Goal: Complete application form: Complete application form

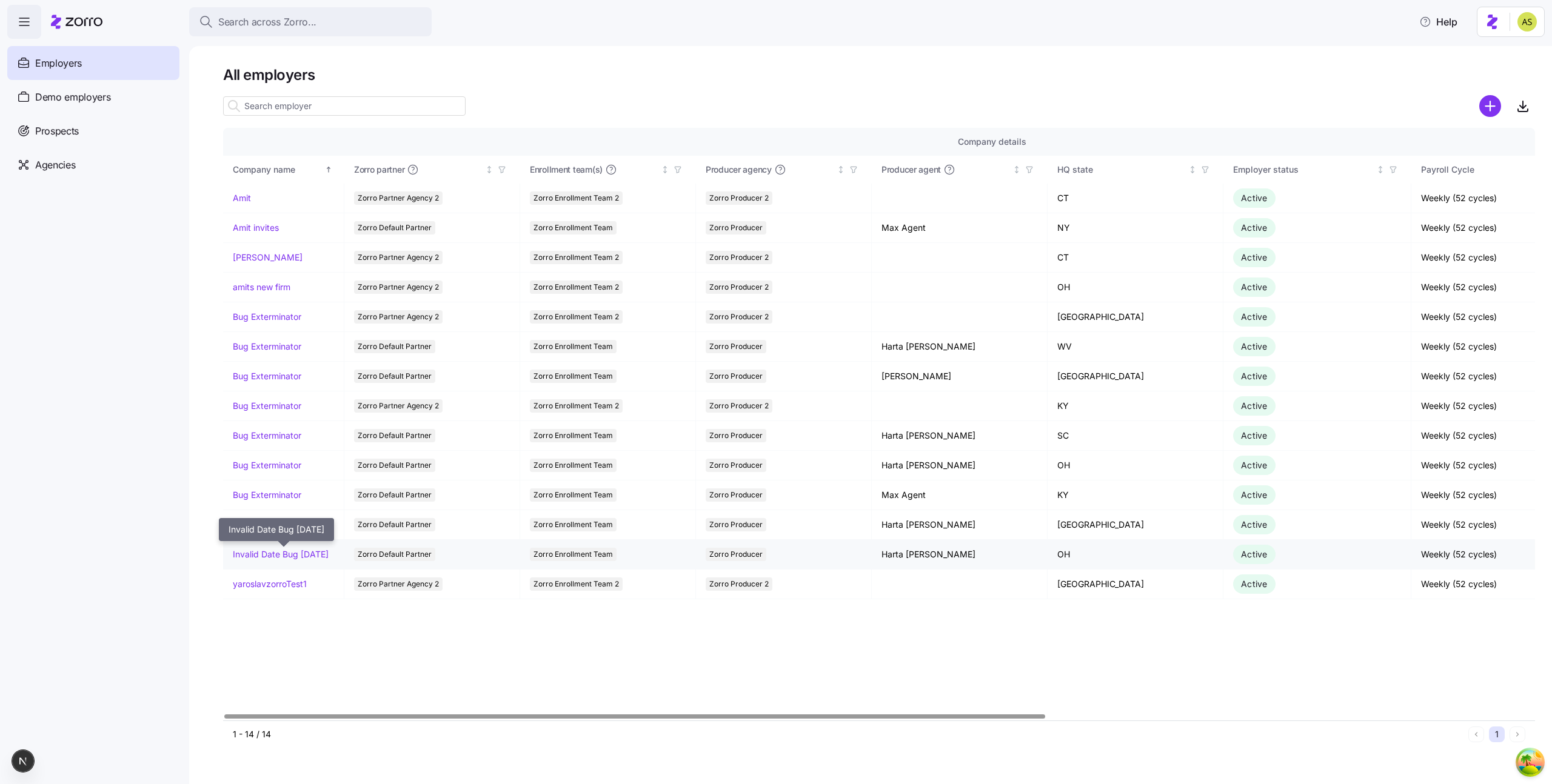
click at [313, 549] on link "Invalid Date Bug [DATE]" at bounding box center [280, 555] width 96 height 12
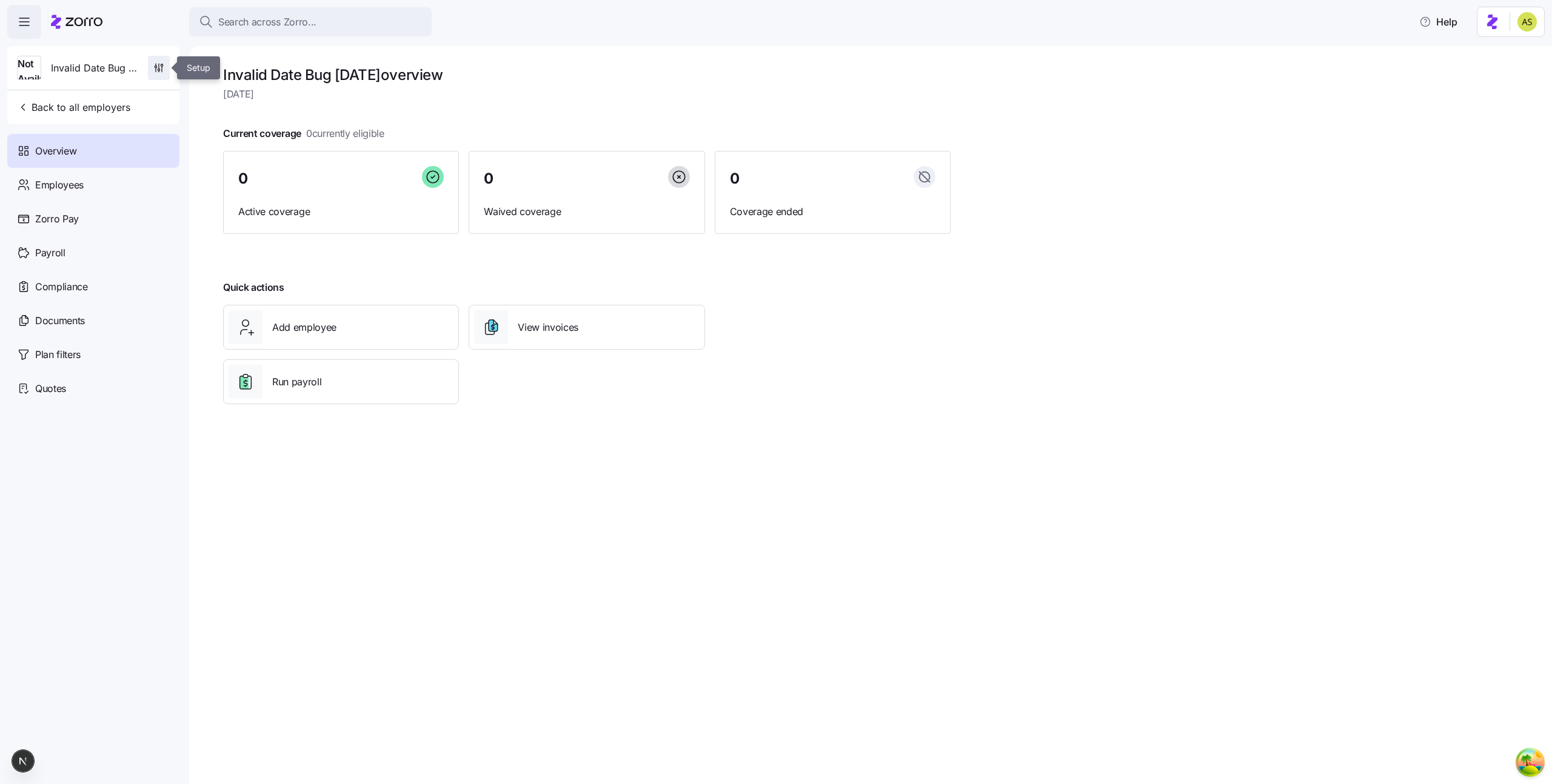
click at [160, 69] on icon "button" at bounding box center [159, 68] width 12 height 12
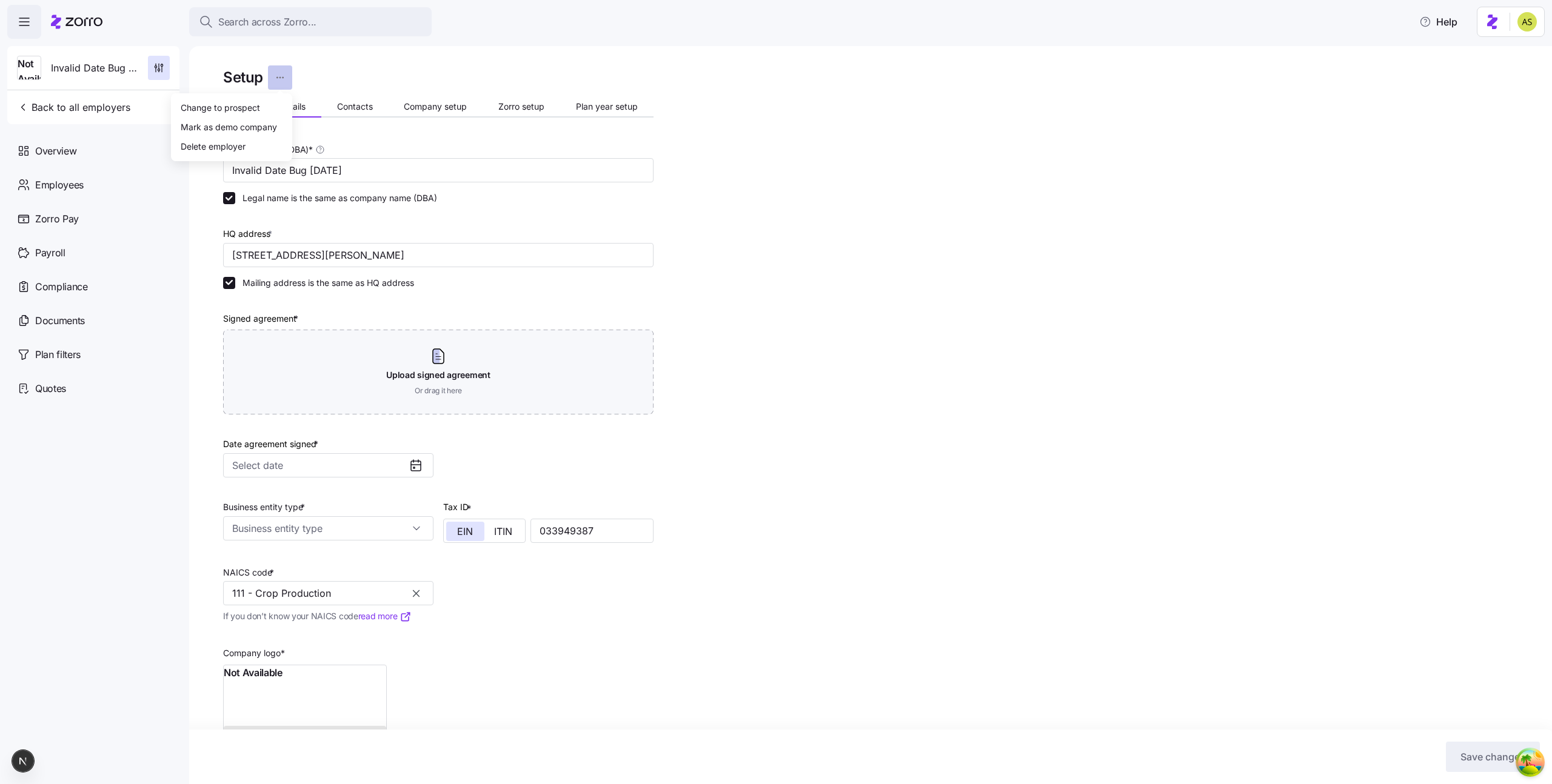
click at [271, 78] on html "Search across Zorro... Help Not Available Invalid Date Bug [DATE] Back to all e…" at bounding box center [776, 388] width 1552 height 777
click at [228, 152] on div "Delete employer" at bounding box center [212, 145] width 65 height 13
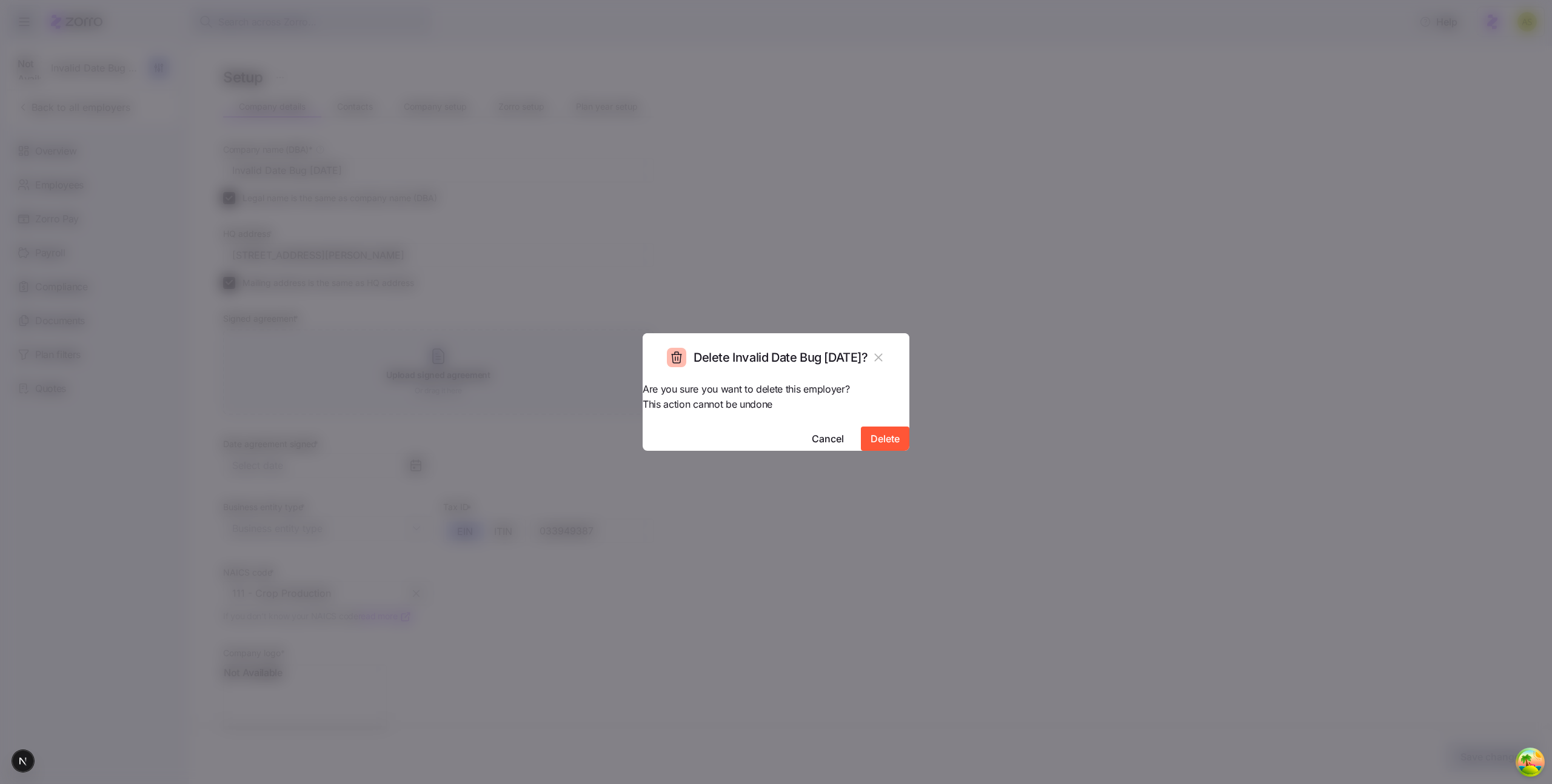
click at [882, 440] on div "Are you sure you want to delete this employer? This action cannot be undone Can…" at bounding box center [776, 416] width 267 height 69
click at [870, 432] on span "Delete" at bounding box center [885, 439] width 29 height 15
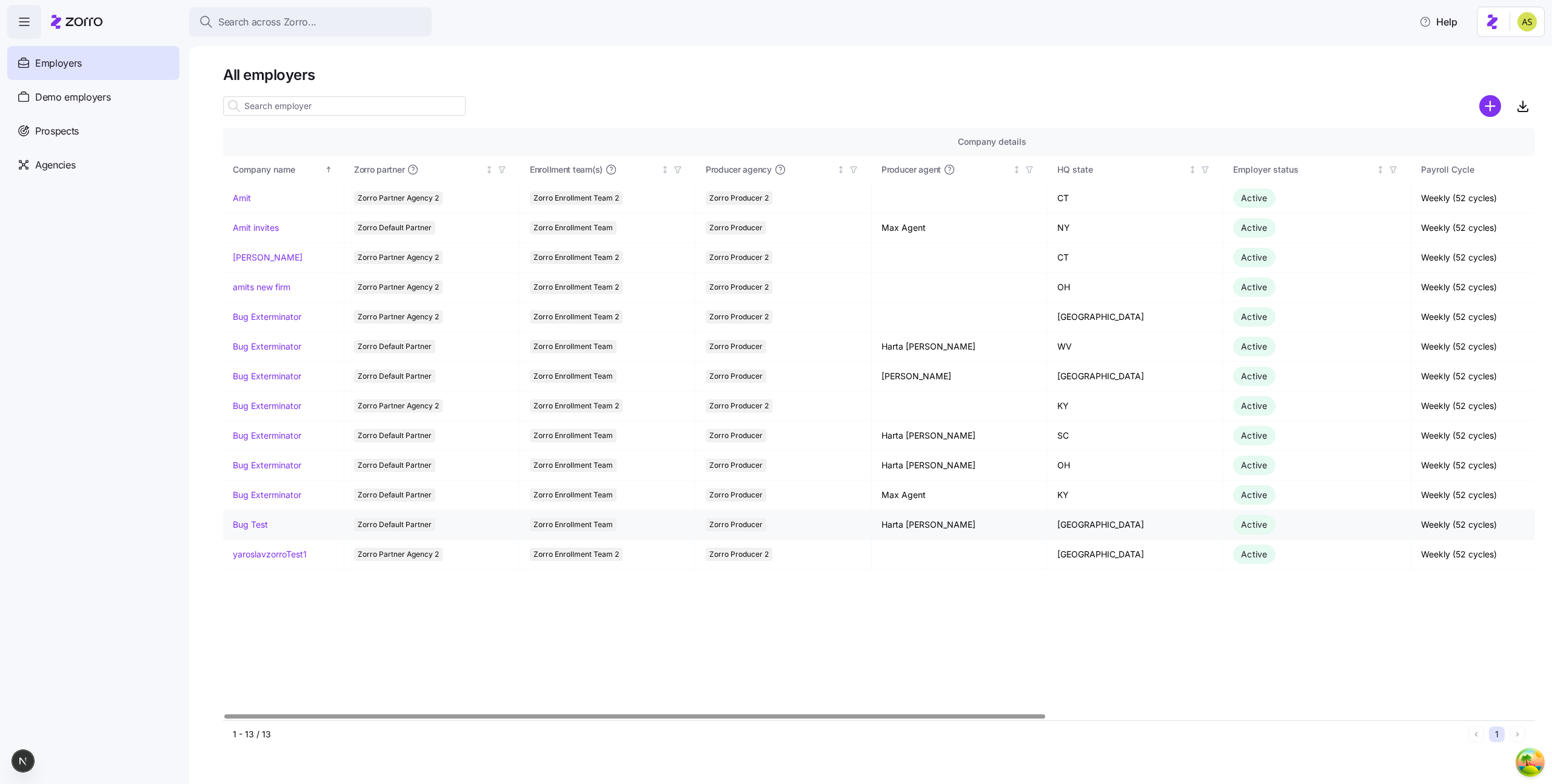
click at [252, 523] on link "Bug Test" at bounding box center [251, 525] width 35 height 12
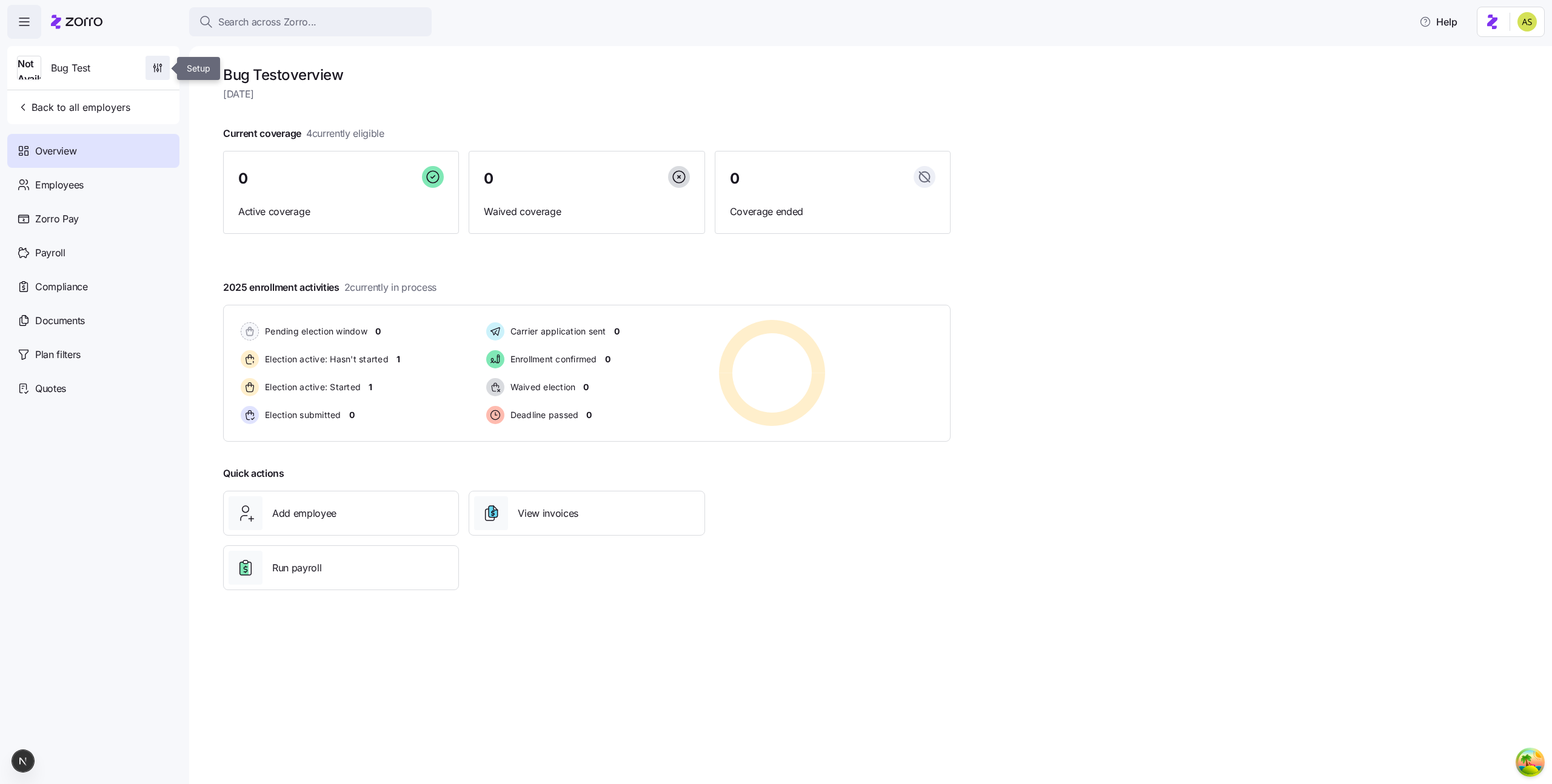
click at [155, 61] on span "button" at bounding box center [157, 68] width 23 height 23
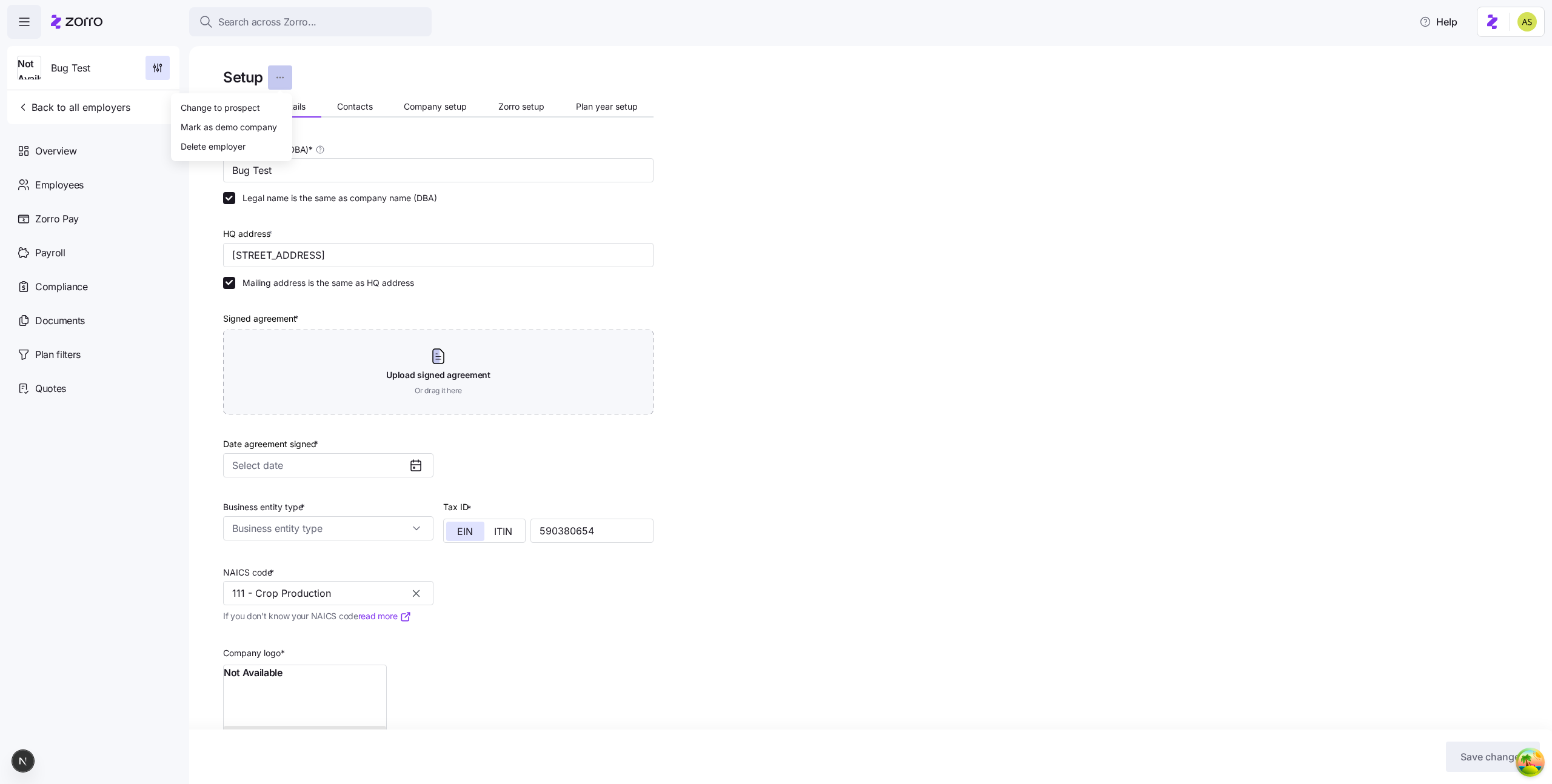
click at [284, 83] on html "Search across Zorro... Help Not Available Bug Test Back to all employers Overvi…" at bounding box center [776, 388] width 1552 height 777
click at [246, 142] on div "Delete employer" at bounding box center [232, 145] width 112 height 19
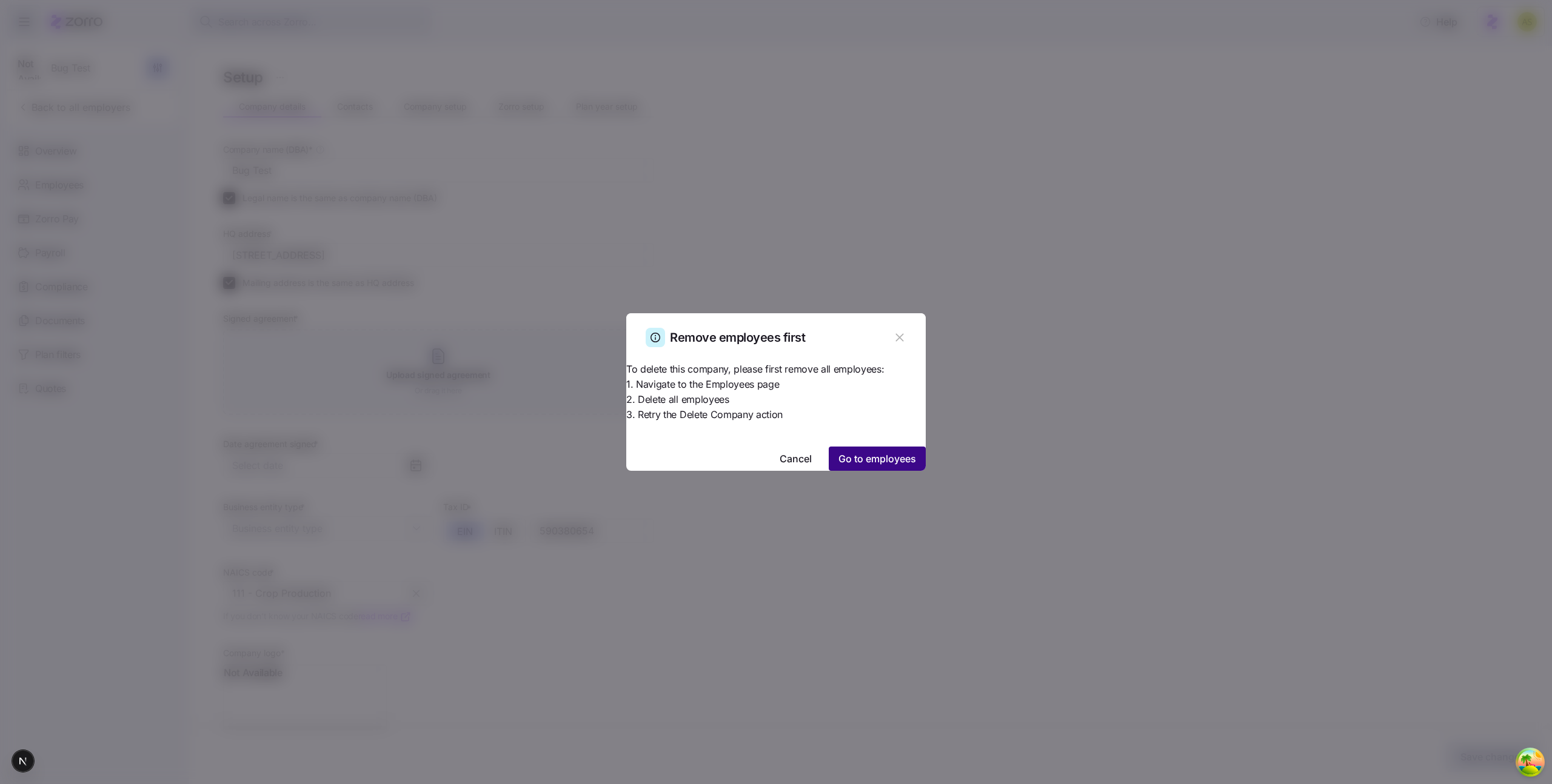
click at [838, 452] on span "Go to employees" at bounding box center [877, 458] width 78 height 15
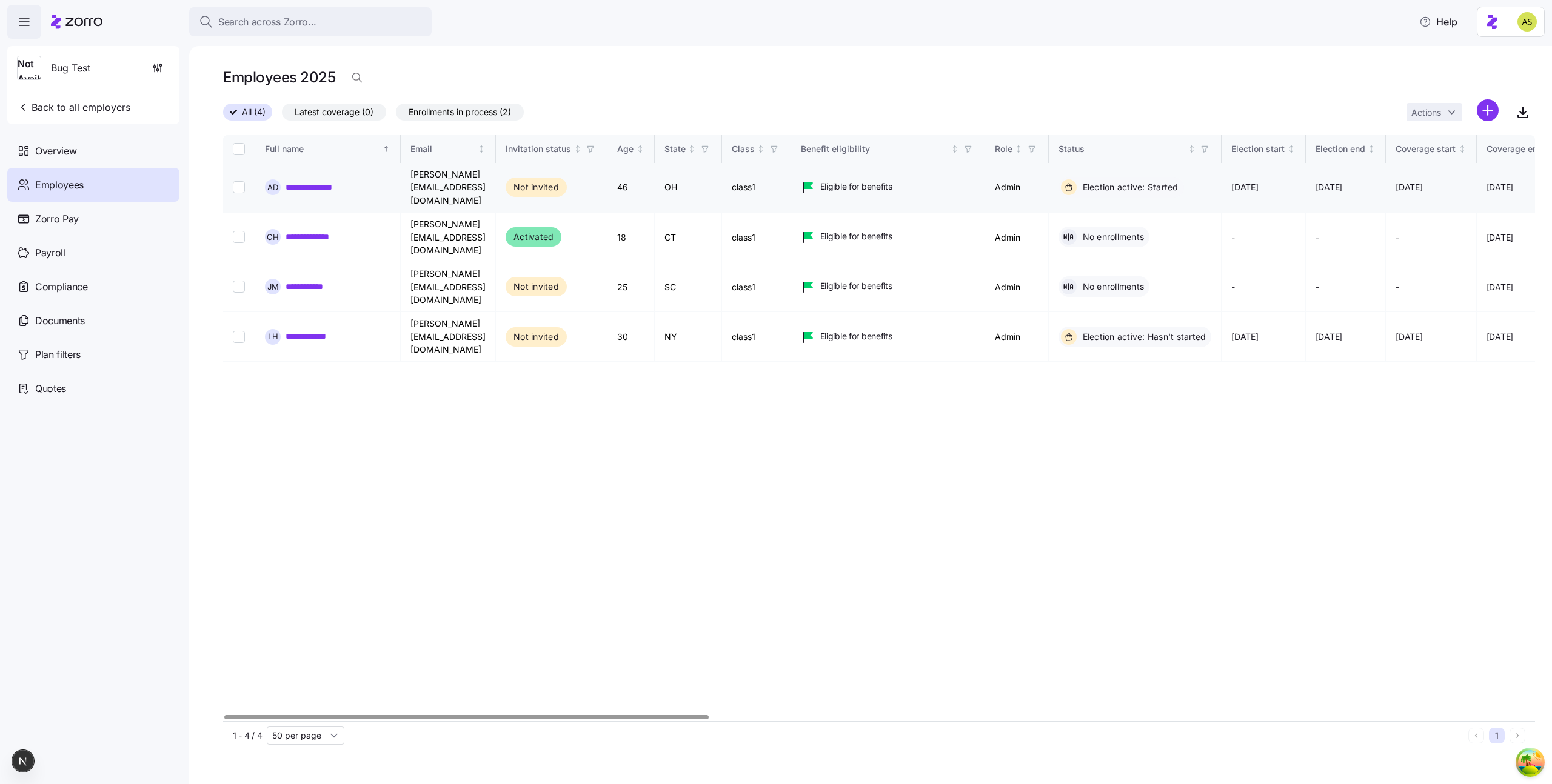
click at [239, 181] on input "Select record 1" at bounding box center [239, 187] width 12 height 12
checkbox input "true"
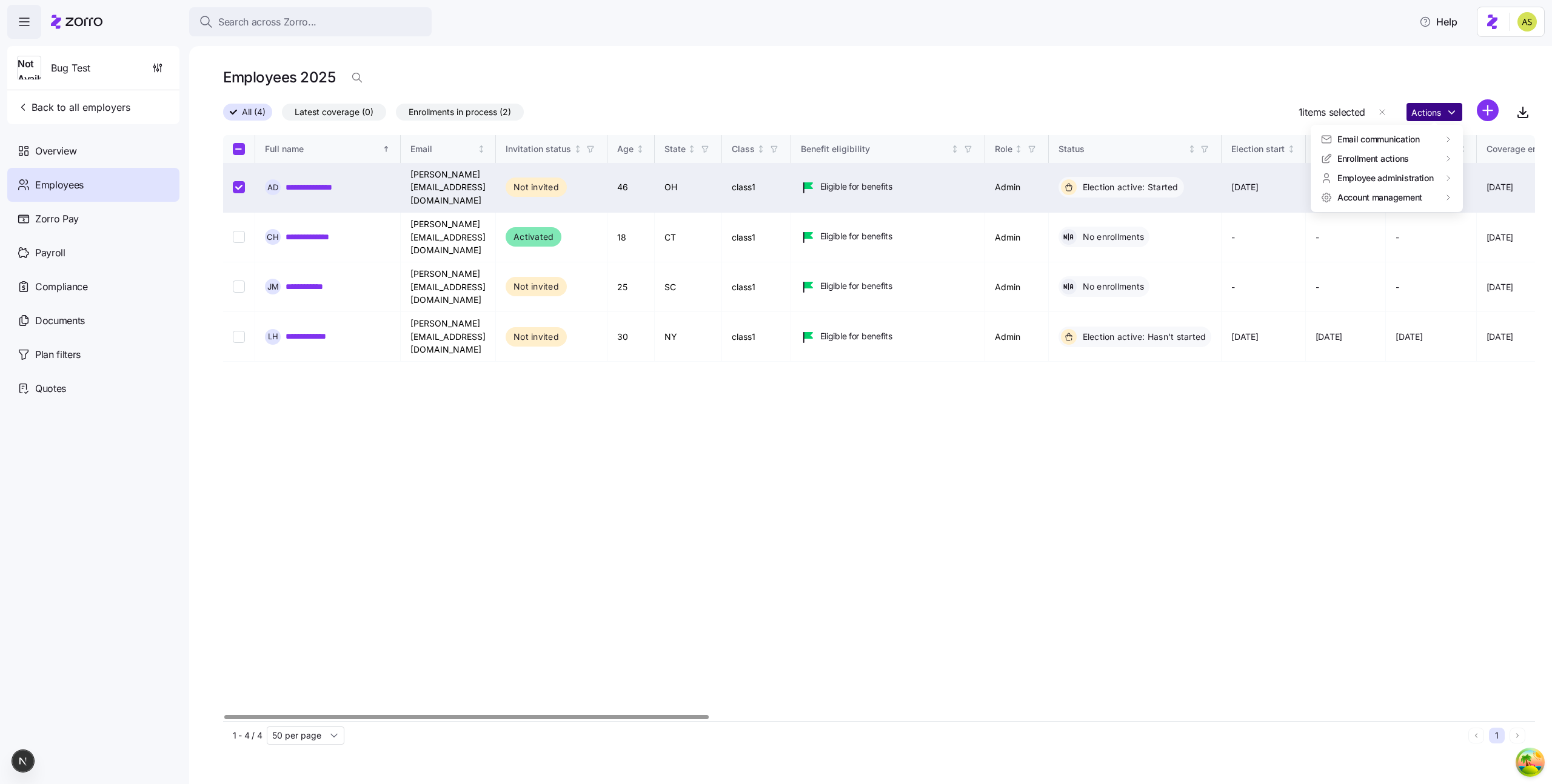
click at [1428, 118] on html "**********" at bounding box center [776, 388] width 1552 height 777
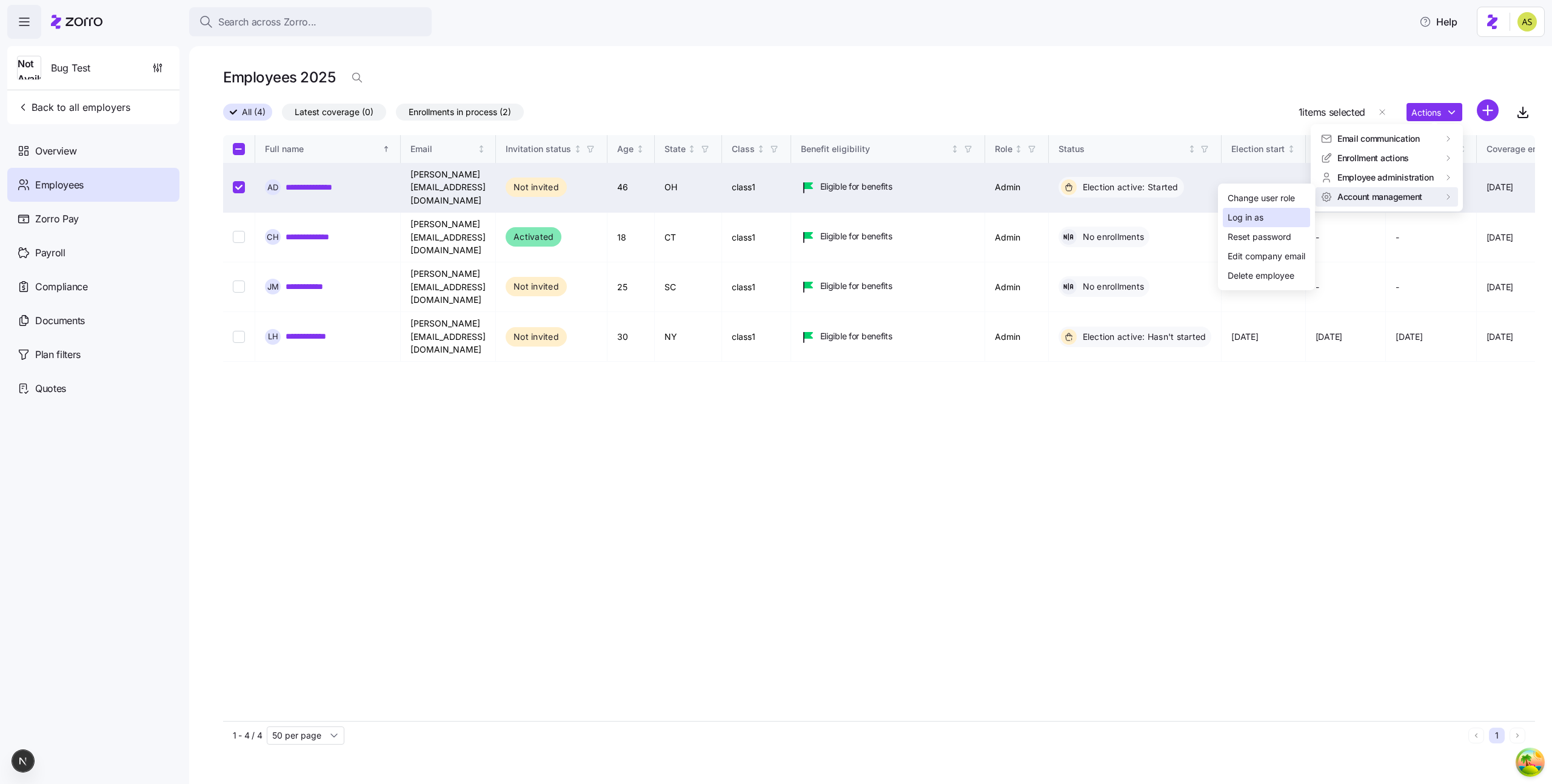
click at [1298, 209] on div "Log in as" at bounding box center [1266, 217] width 87 height 19
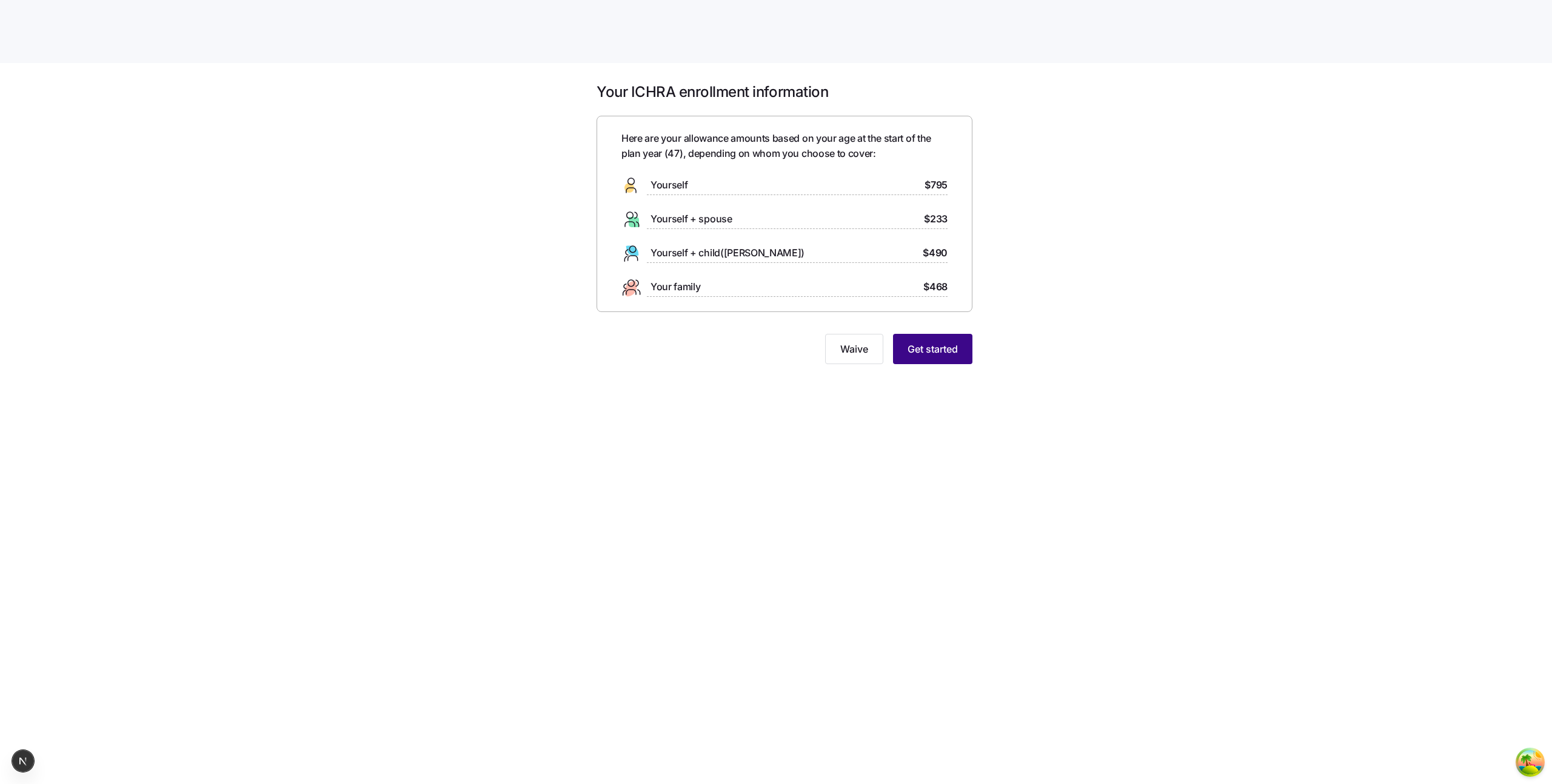
click at [957, 359] on button "Get started" at bounding box center [932, 349] width 79 height 31
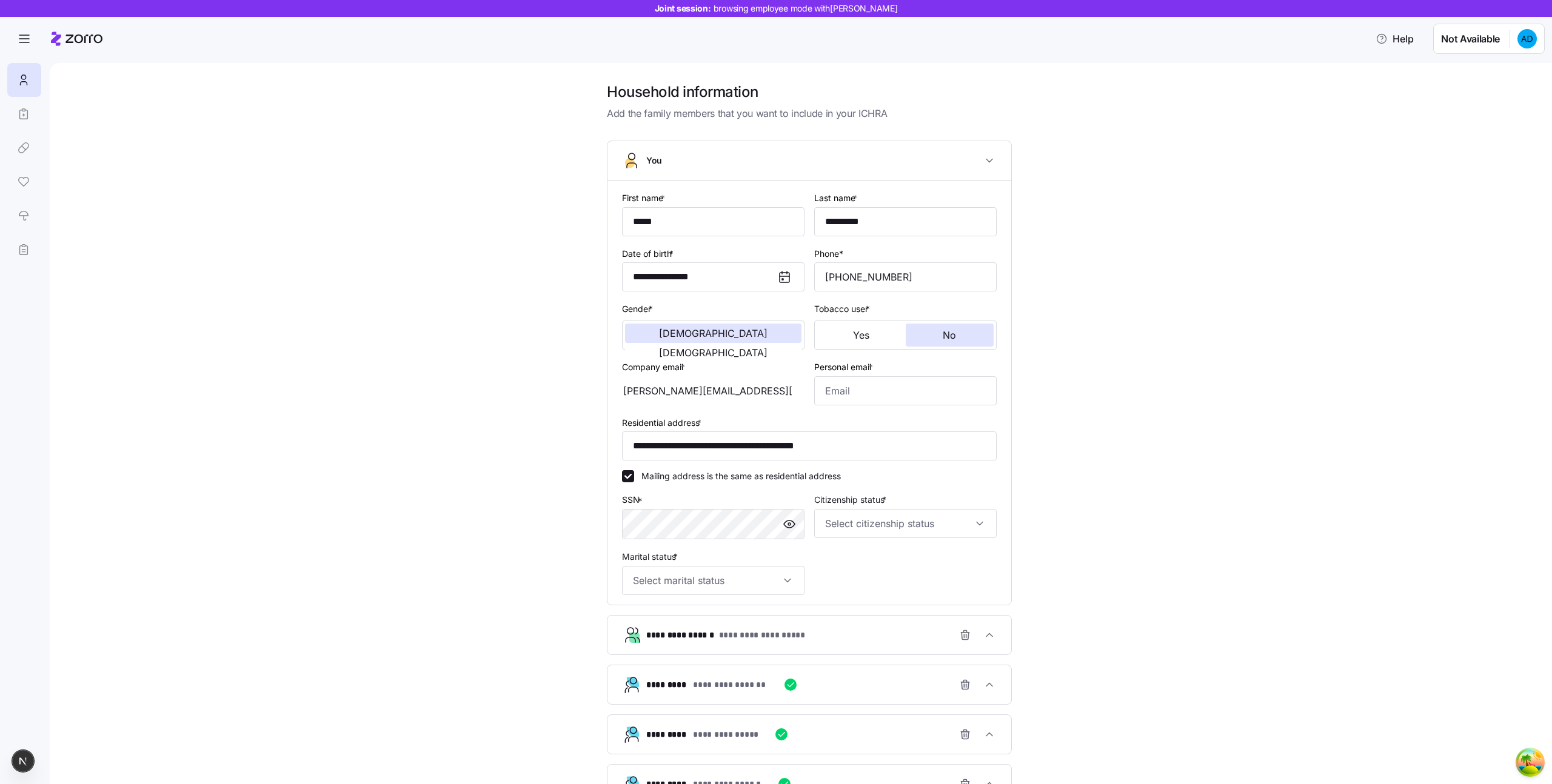
scroll to position [142, 0]
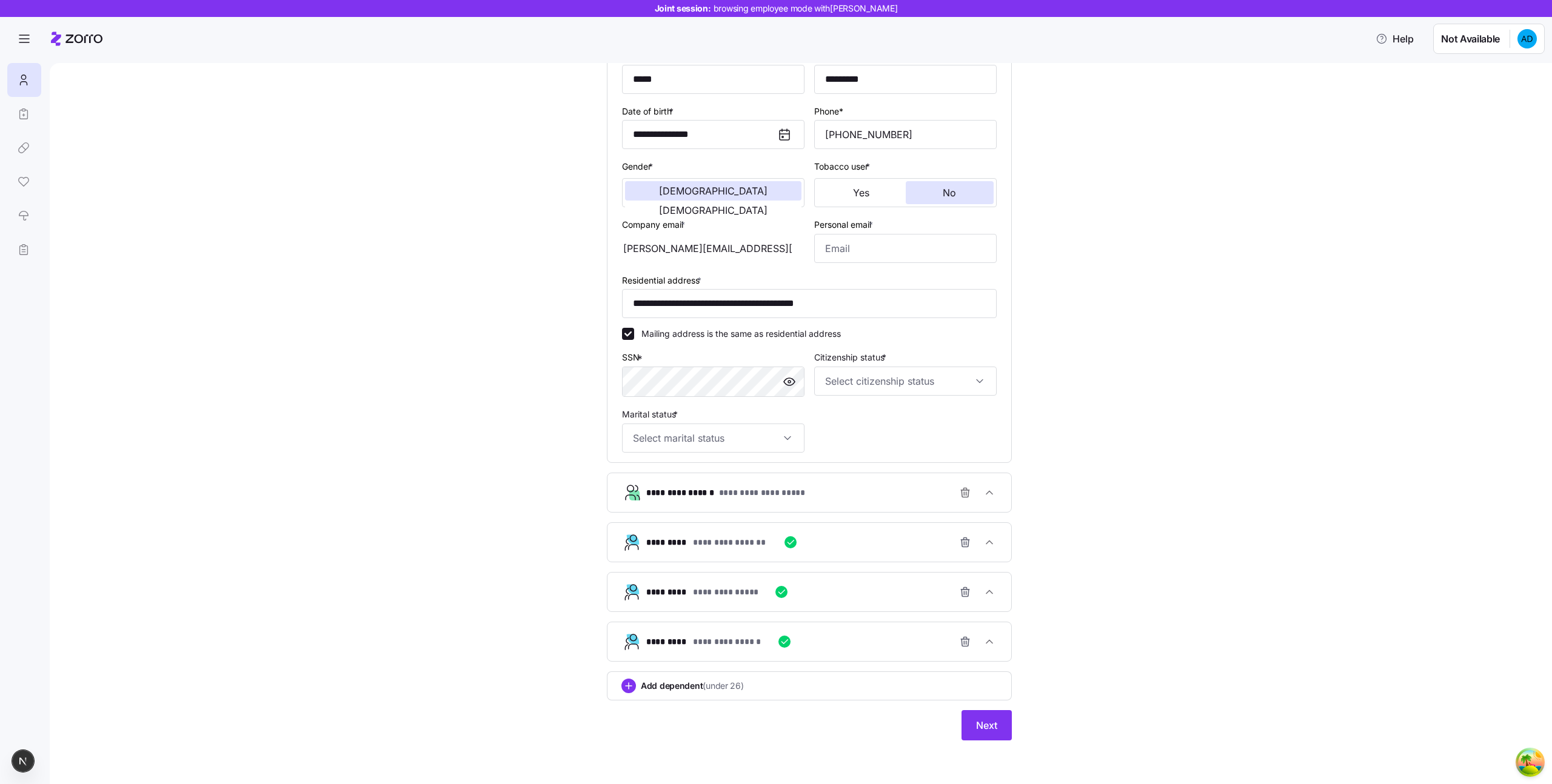
click at [969, 505] on button "**********" at bounding box center [809, 492] width 403 height 39
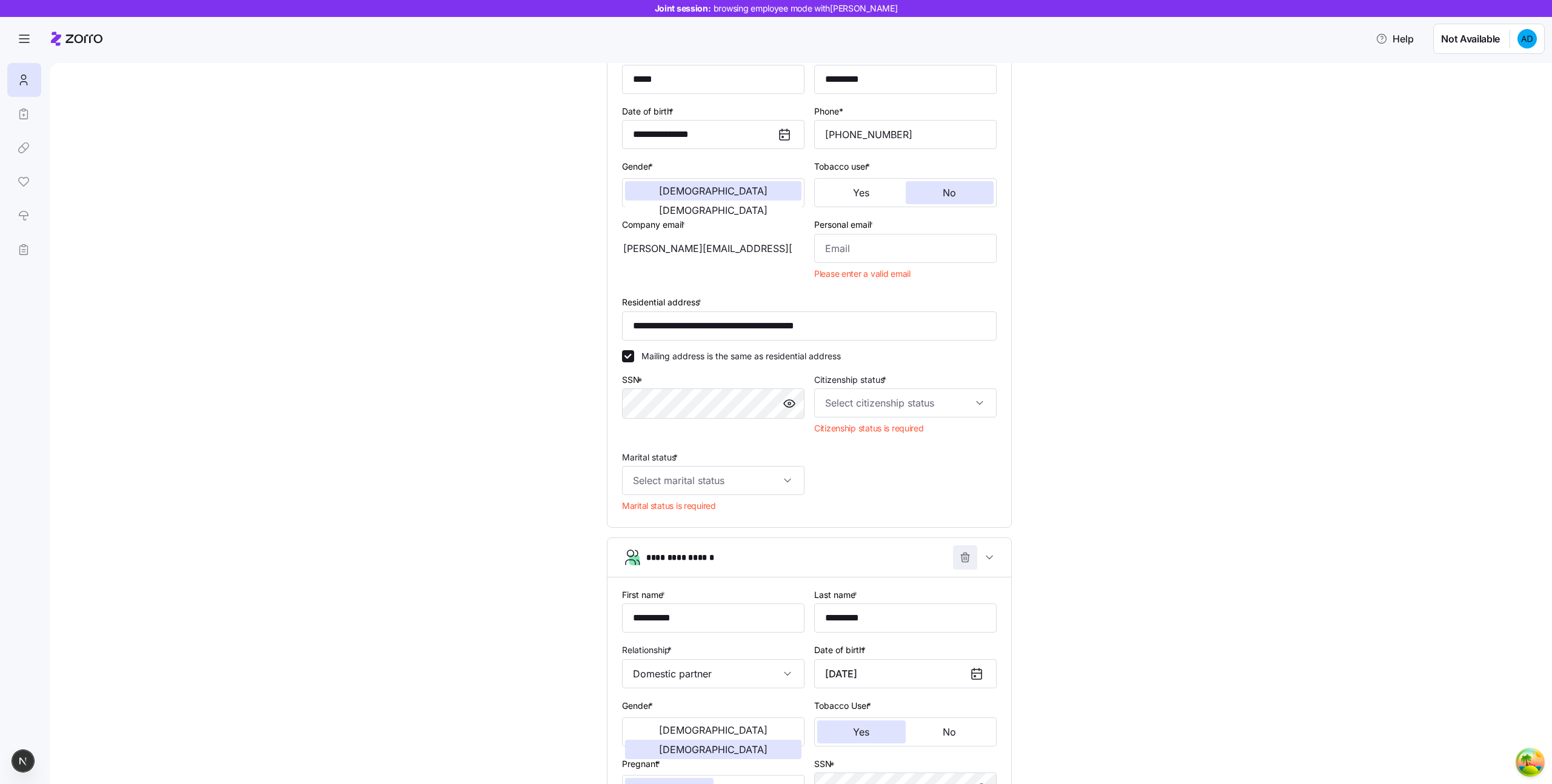
click at [963, 558] on icon "button" at bounding box center [965, 558] width 12 height 12
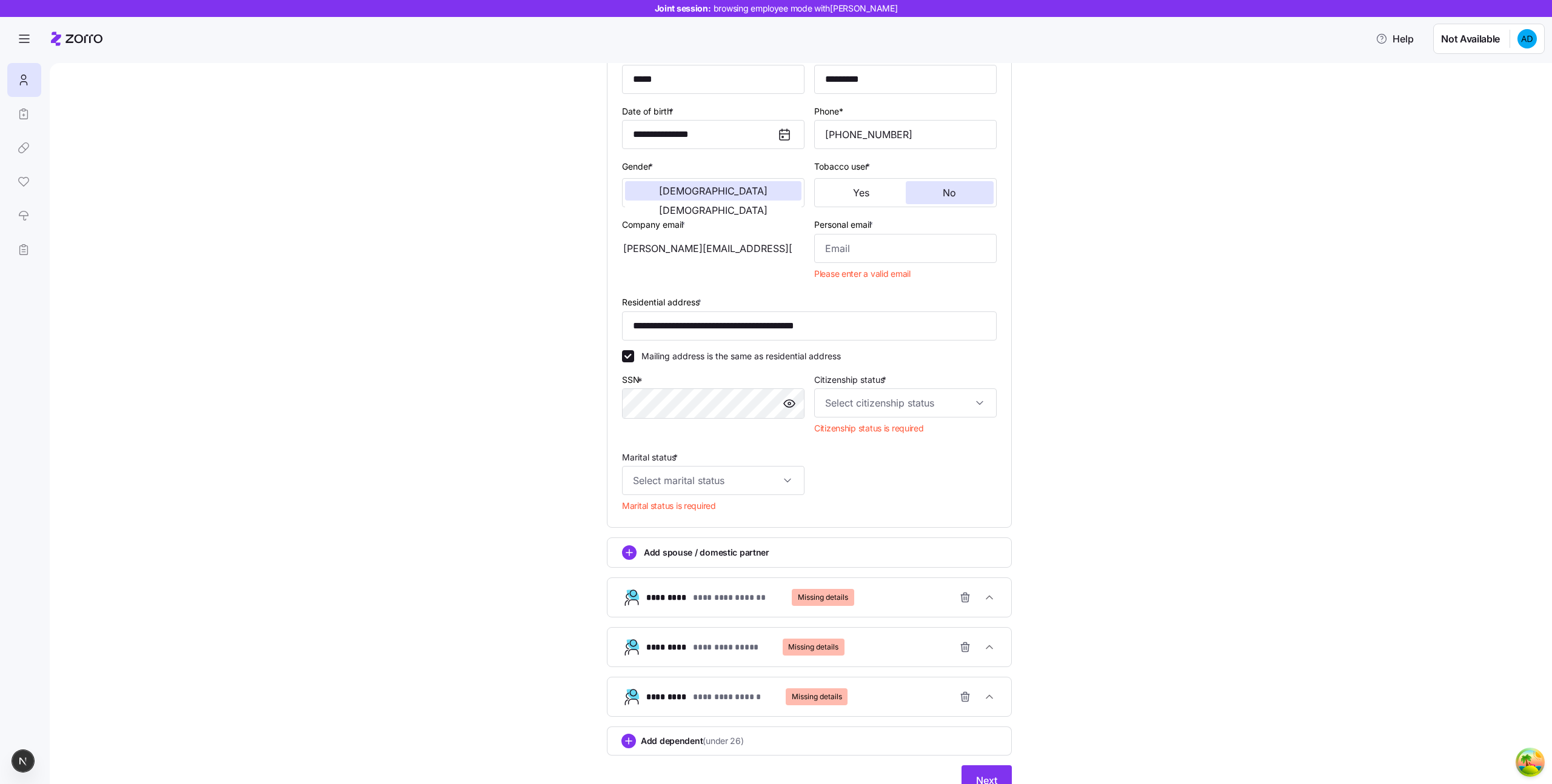
click at [963, 558] on div "Add spouse / domestic partner" at bounding box center [809, 552] width 374 height 15
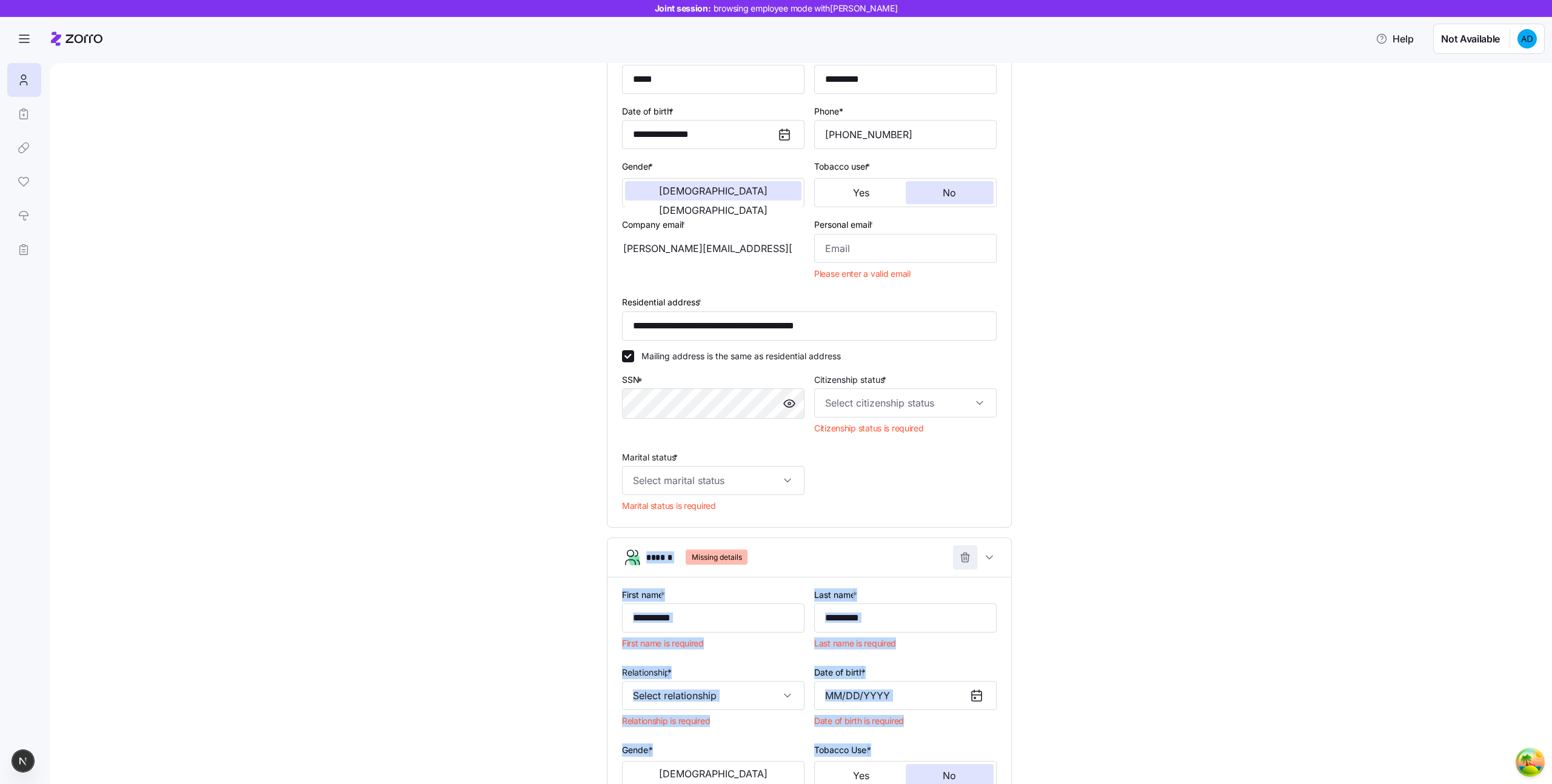
click at [972, 553] on span "button" at bounding box center [965, 558] width 23 height 23
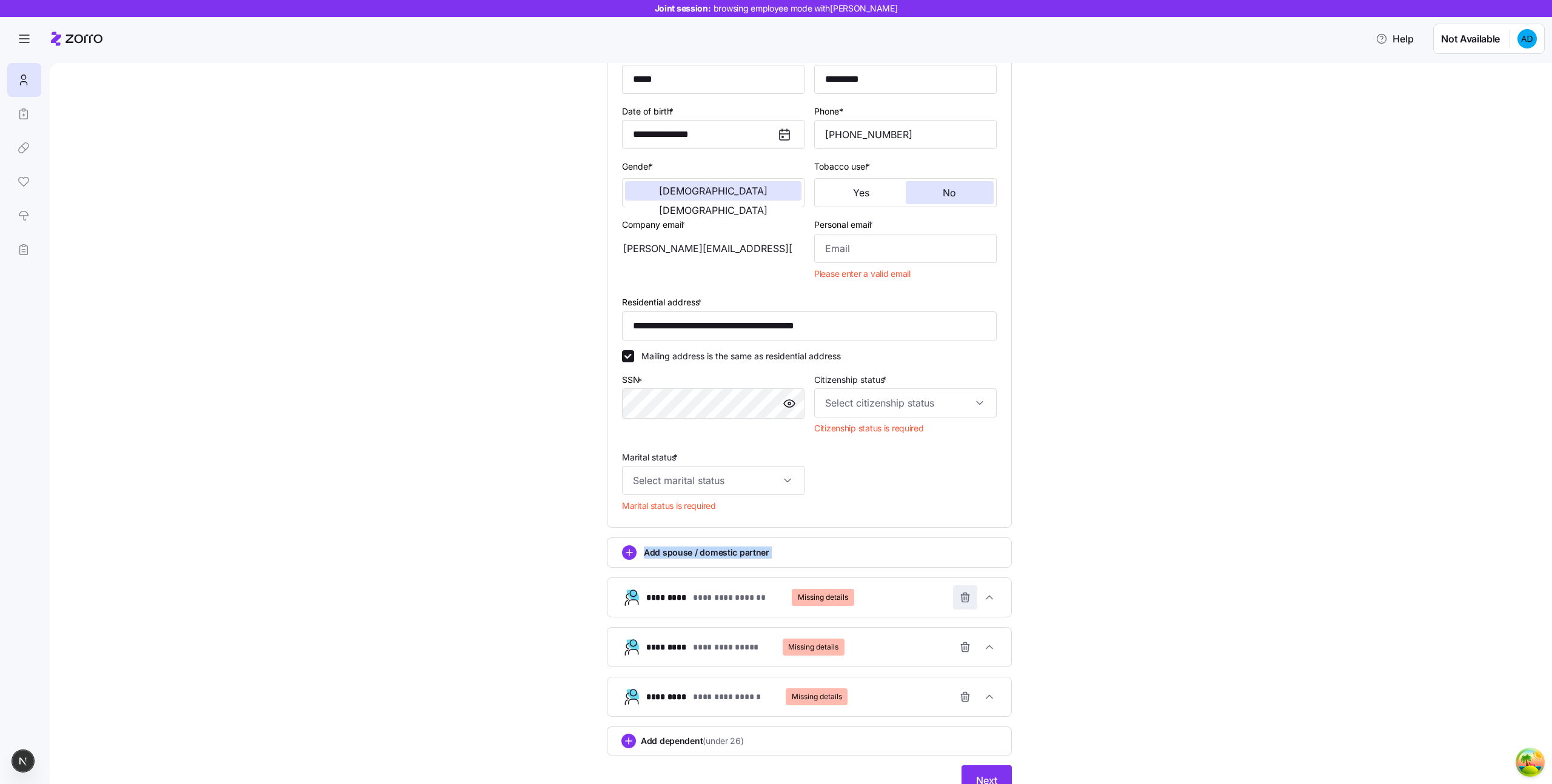
click at [964, 597] on icon "button" at bounding box center [965, 598] width 12 height 12
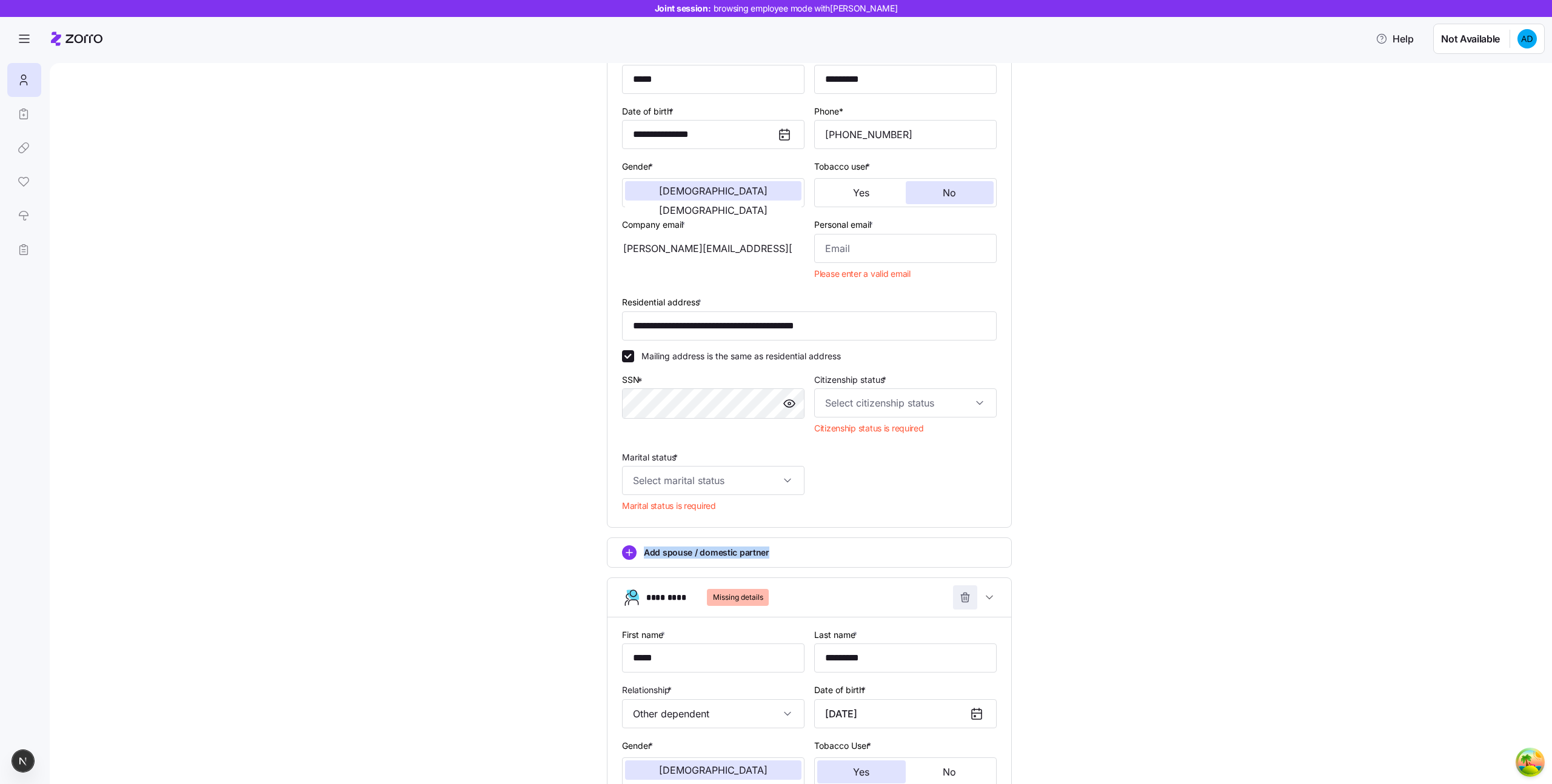
click at [966, 601] on icon "button" at bounding box center [965, 598] width 12 height 12
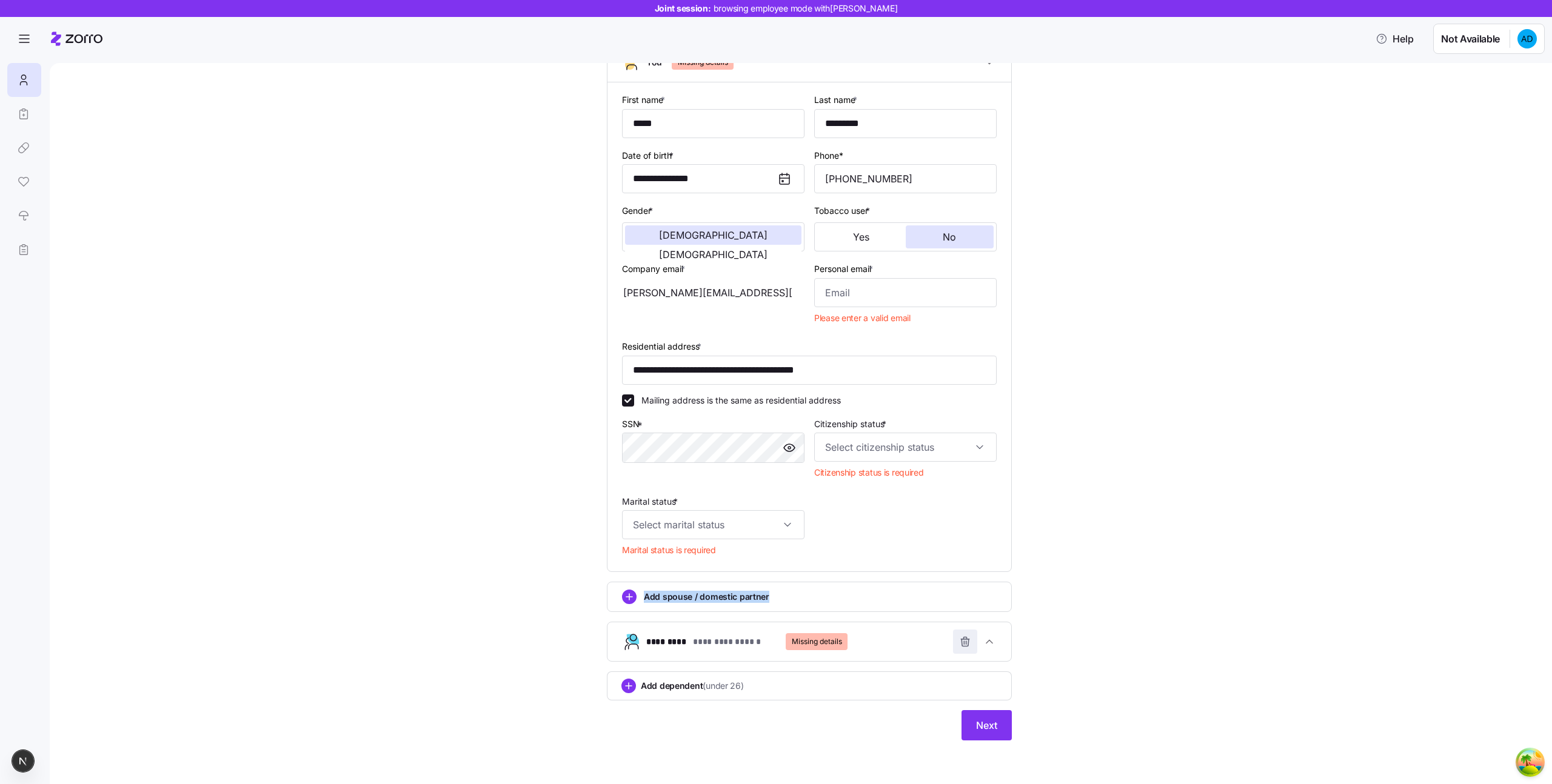
click at [963, 639] on icon "button" at bounding box center [965, 642] width 12 height 12
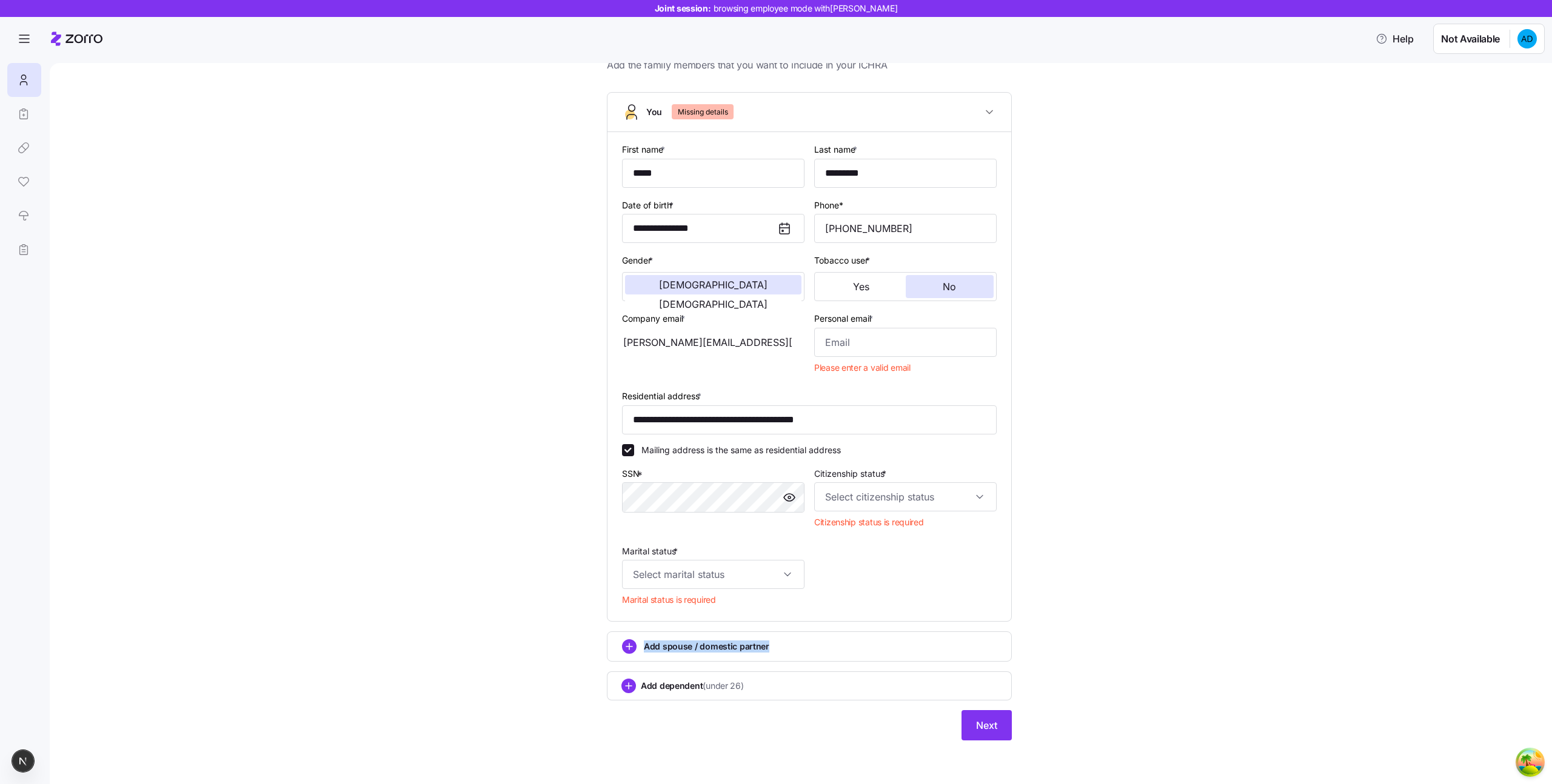
scroll to position [48, 0]
click at [1031, 567] on div "**********" at bounding box center [808, 394] width 1451 height 721
click at [956, 501] on input "Citizenship status *" at bounding box center [905, 497] width 183 height 29
click at [903, 543] on div "US citizen" at bounding box center [906, 533] width 173 height 25
type input "US citizen"
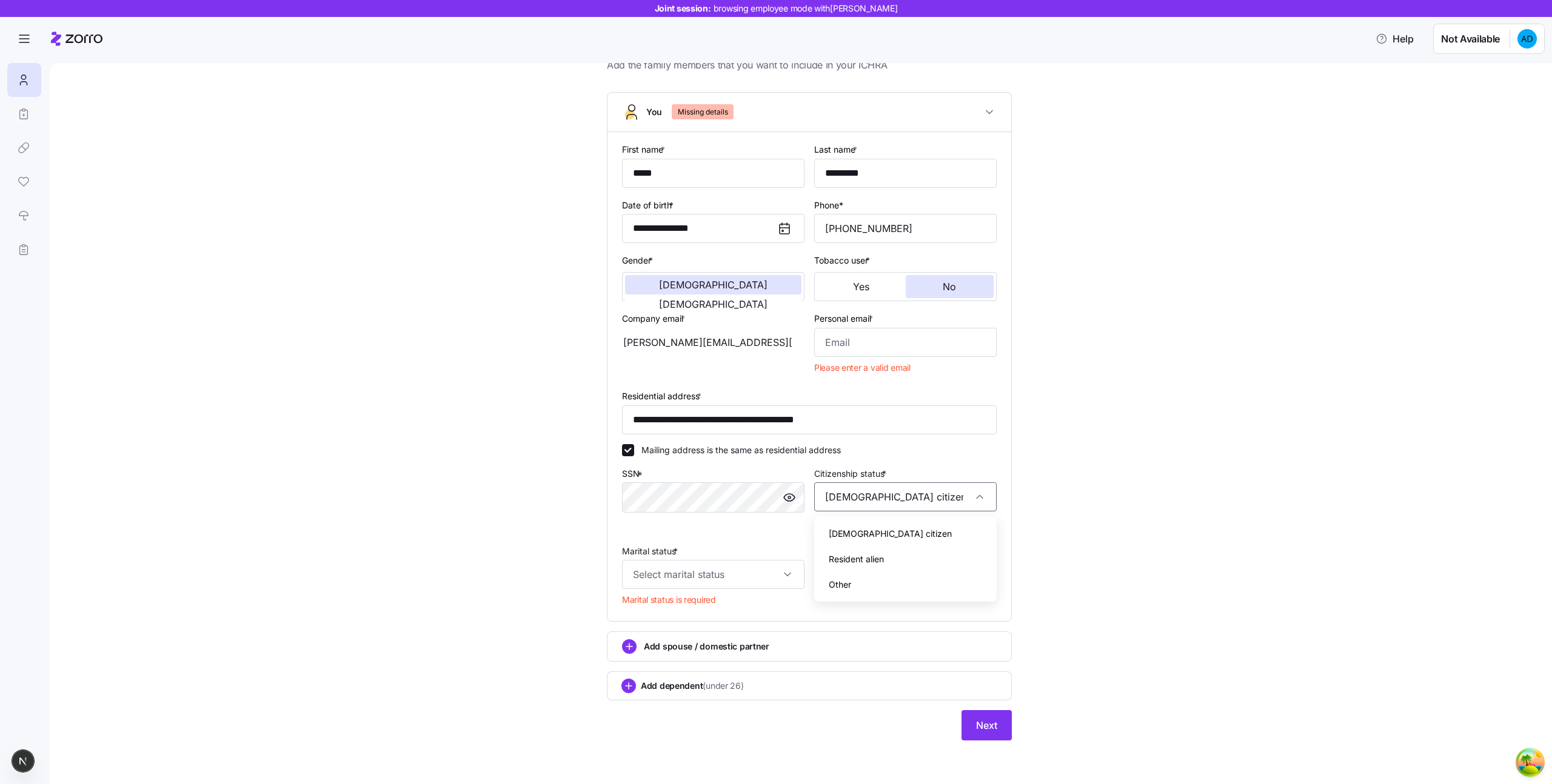
scroll to position [28, 0]
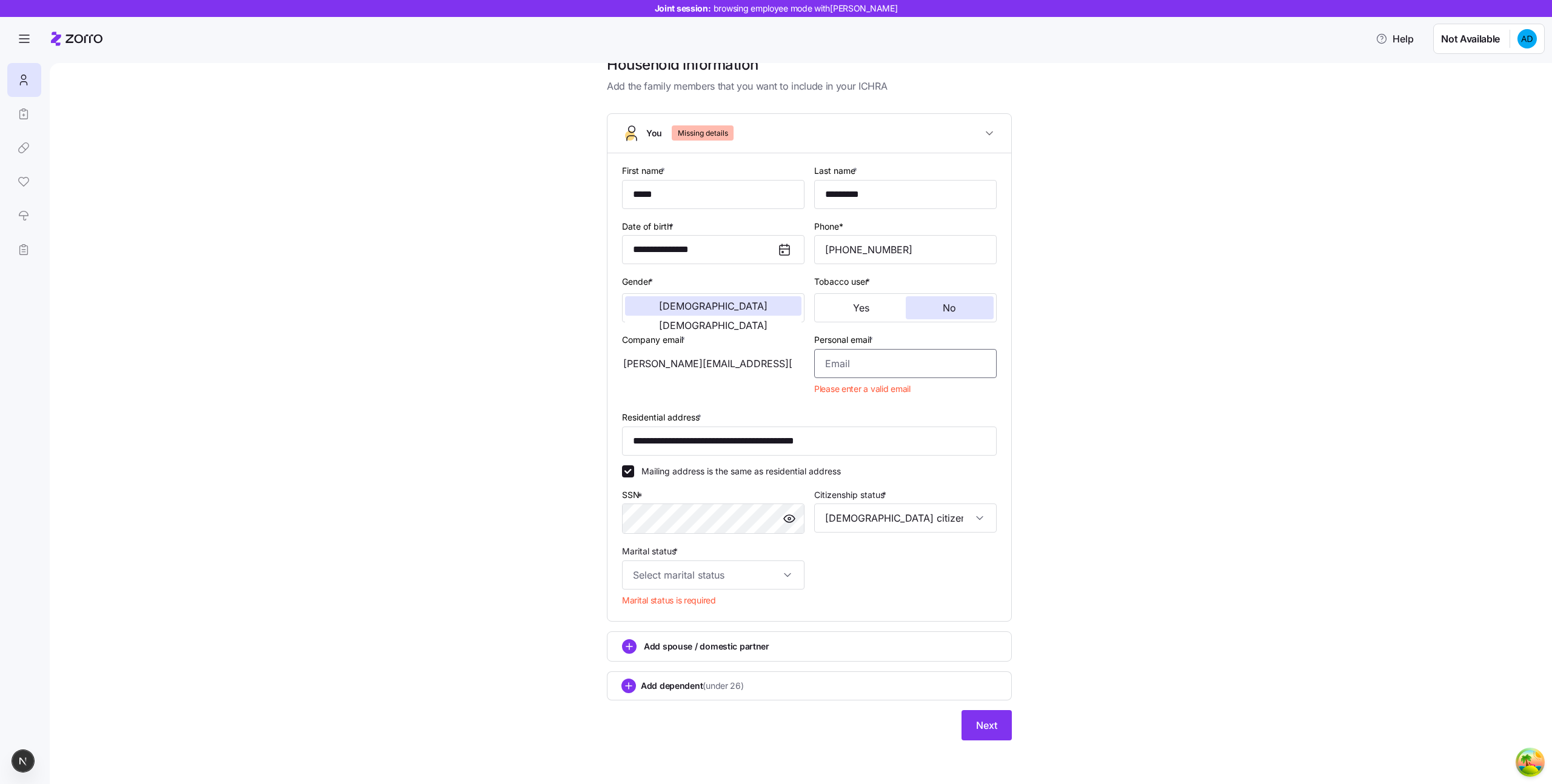
click at [880, 364] on input "Personal email *" at bounding box center [905, 364] width 183 height 29
type input "kellen96@hotmail.co"
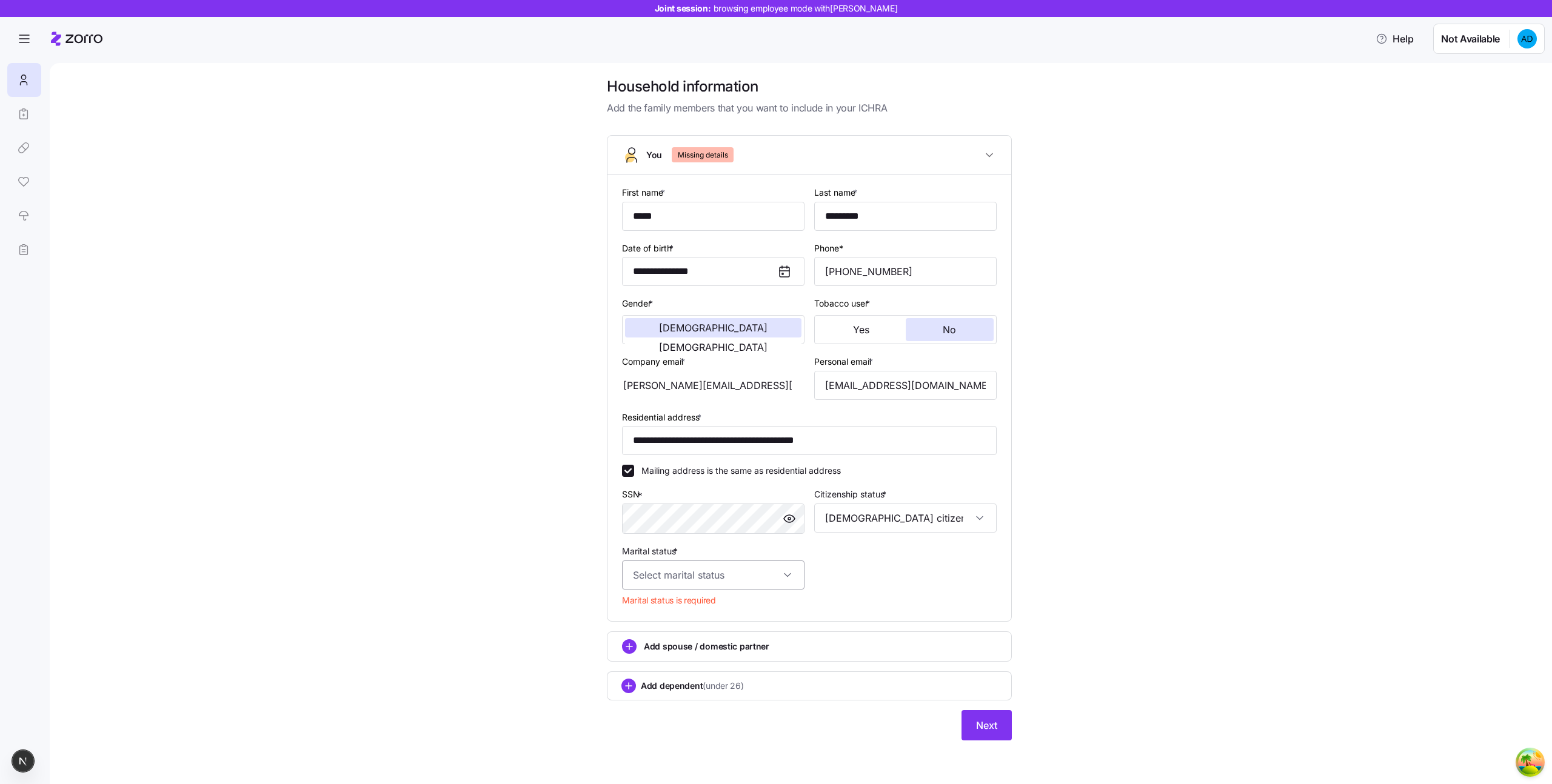
click at [704, 567] on input "Marital status *" at bounding box center [713, 575] width 183 height 29
click at [679, 610] on div "Single" at bounding box center [713, 611] width 173 height 25
type input "Single"
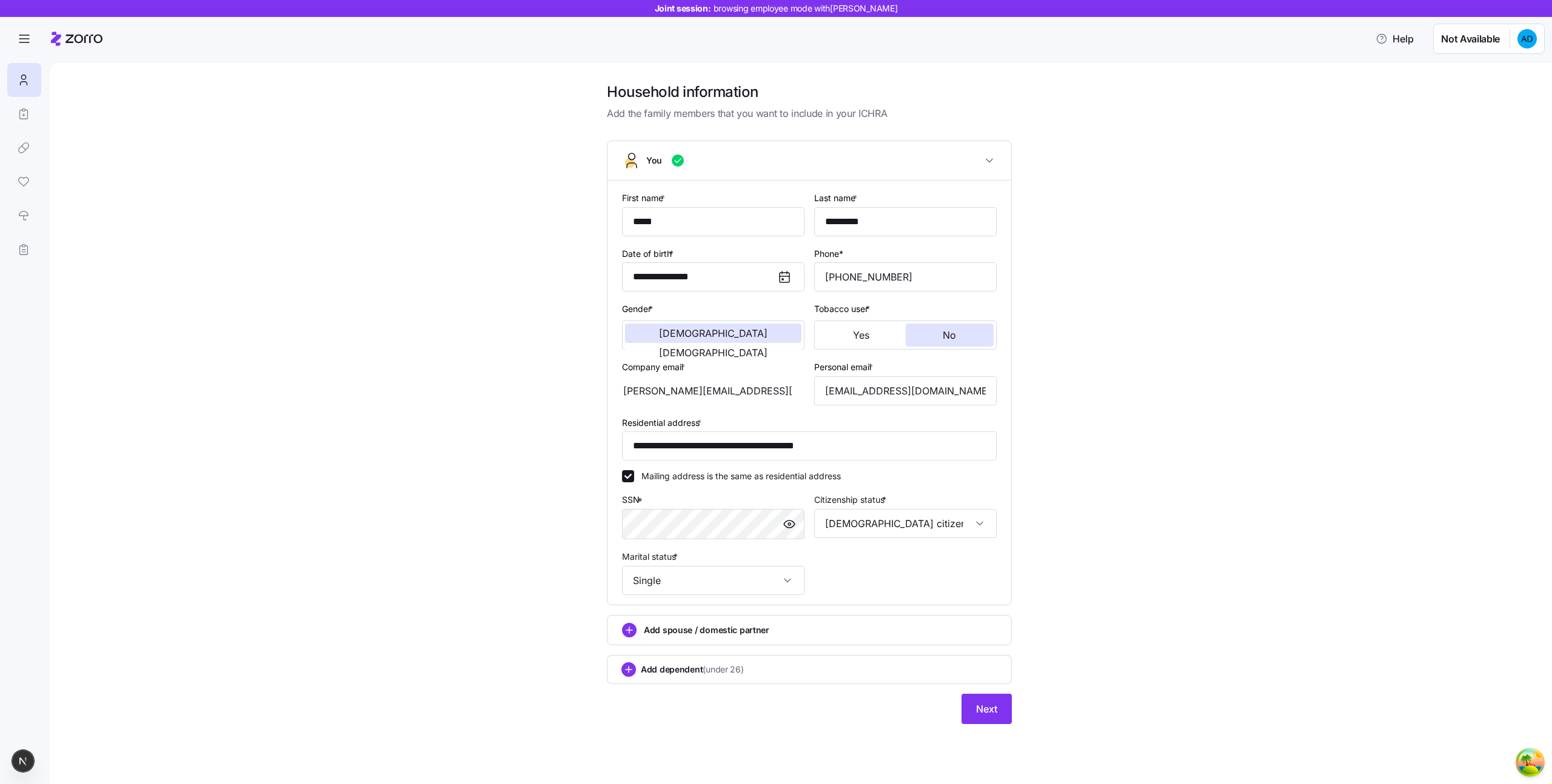
scroll to position [0, 0]
click at [1236, 462] on div "**********" at bounding box center [808, 410] width 1451 height 656
click at [973, 693] on div "**********" at bounding box center [809, 432] width 405 height 584
click at [353, 497] on div "**********" at bounding box center [808, 410] width 1451 height 656
click at [992, 708] on span "Next" at bounding box center [987, 709] width 21 height 15
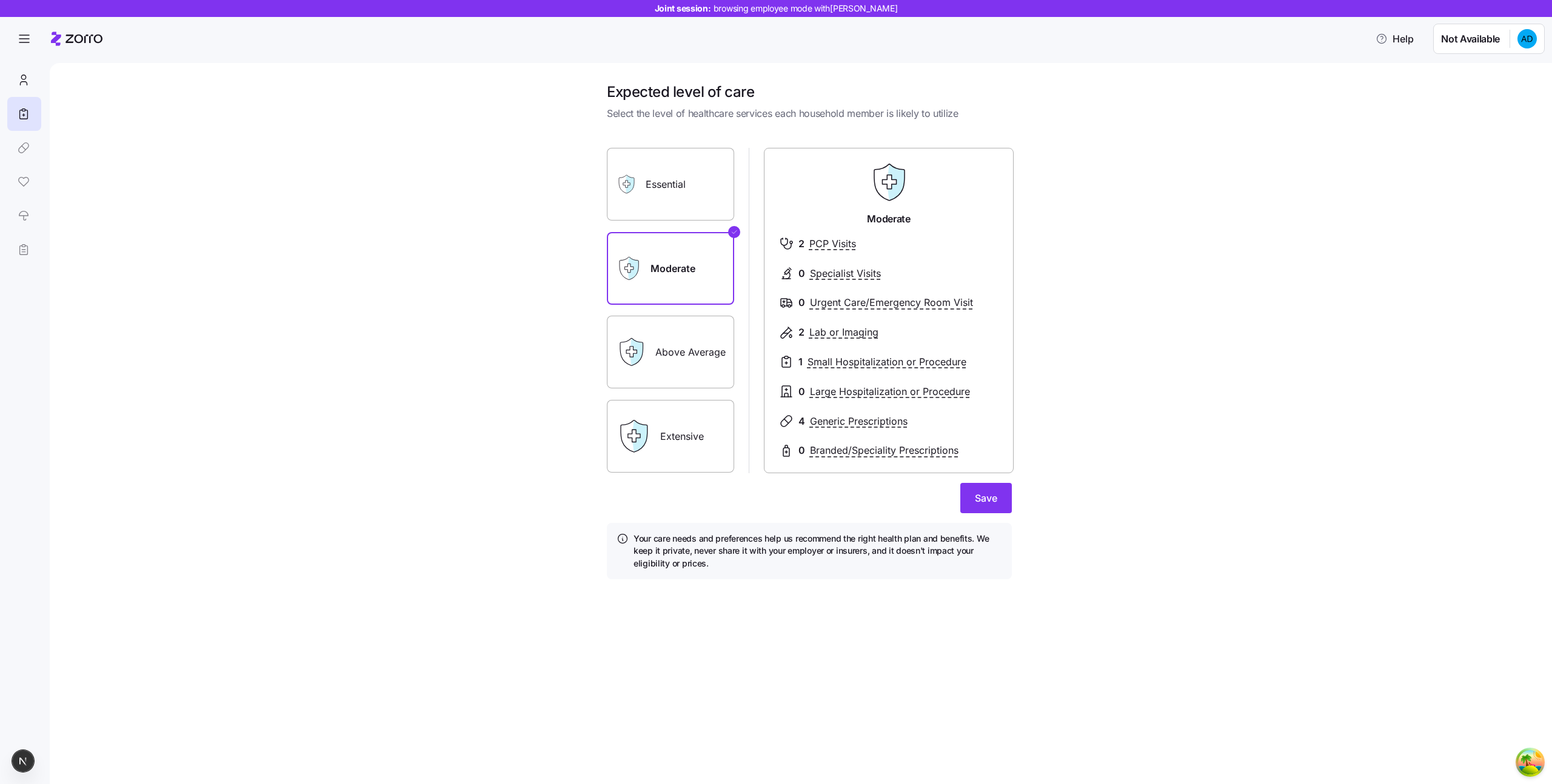
click at [23, 149] on div at bounding box center [24, 164] width 33 height 204
click at [22, 185] on div at bounding box center [24, 164] width 33 height 204
click at [22, 186] on div at bounding box center [24, 164] width 33 height 204
click at [24, 149] on div at bounding box center [24, 164] width 33 height 204
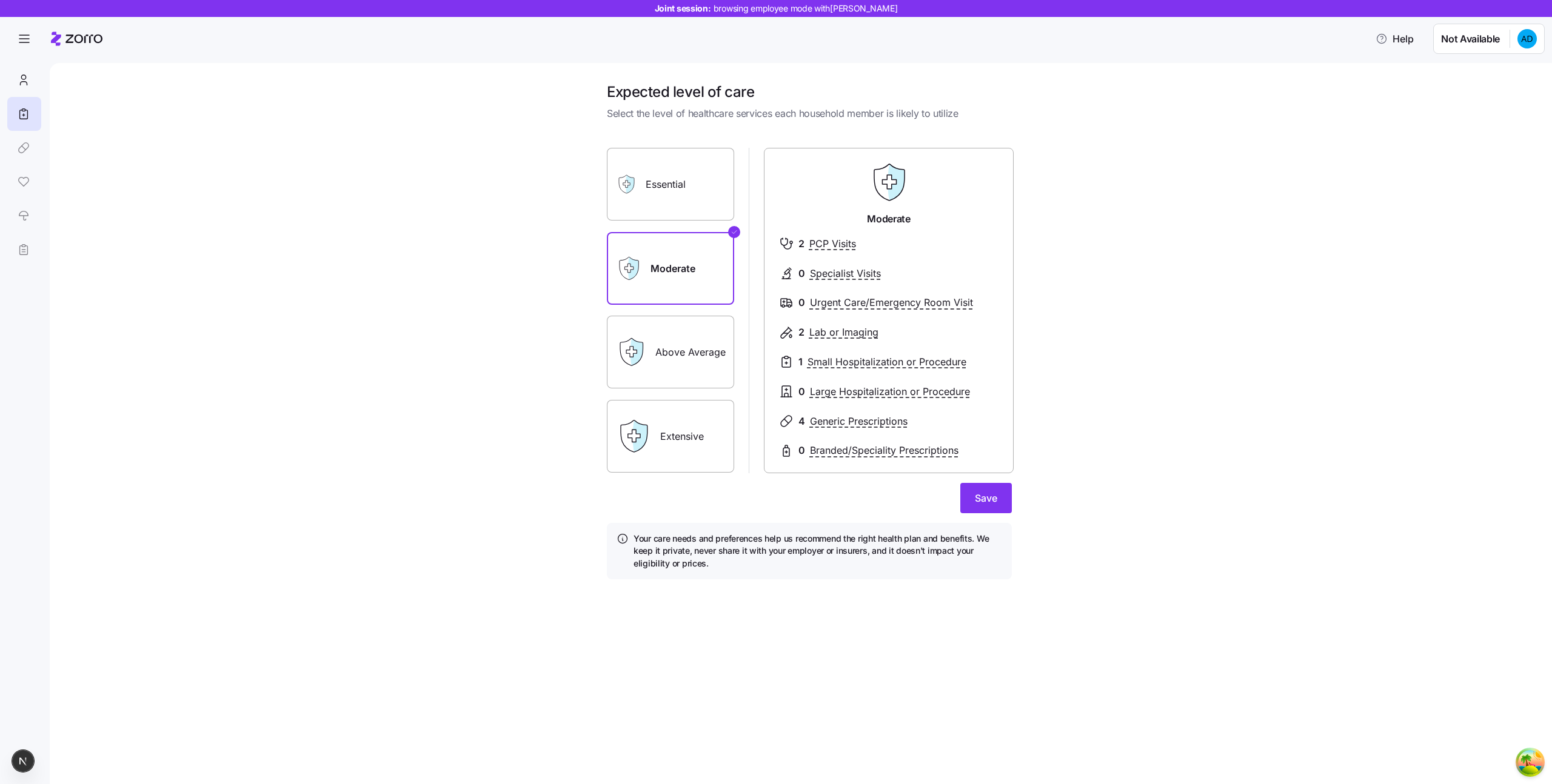
click at [24, 147] on div at bounding box center [24, 164] width 33 height 204
click at [27, 86] on icon at bounding box center [23, 79] width 13 height 15
click at [22, 153] on div at bounding box center [24, 164] width 33 height 204
click at [22, 148] on div at bounding box center [24, 164] width 33 height 204
click at [22, 193] on div at bounding box center [24, 164] width 33 height 204
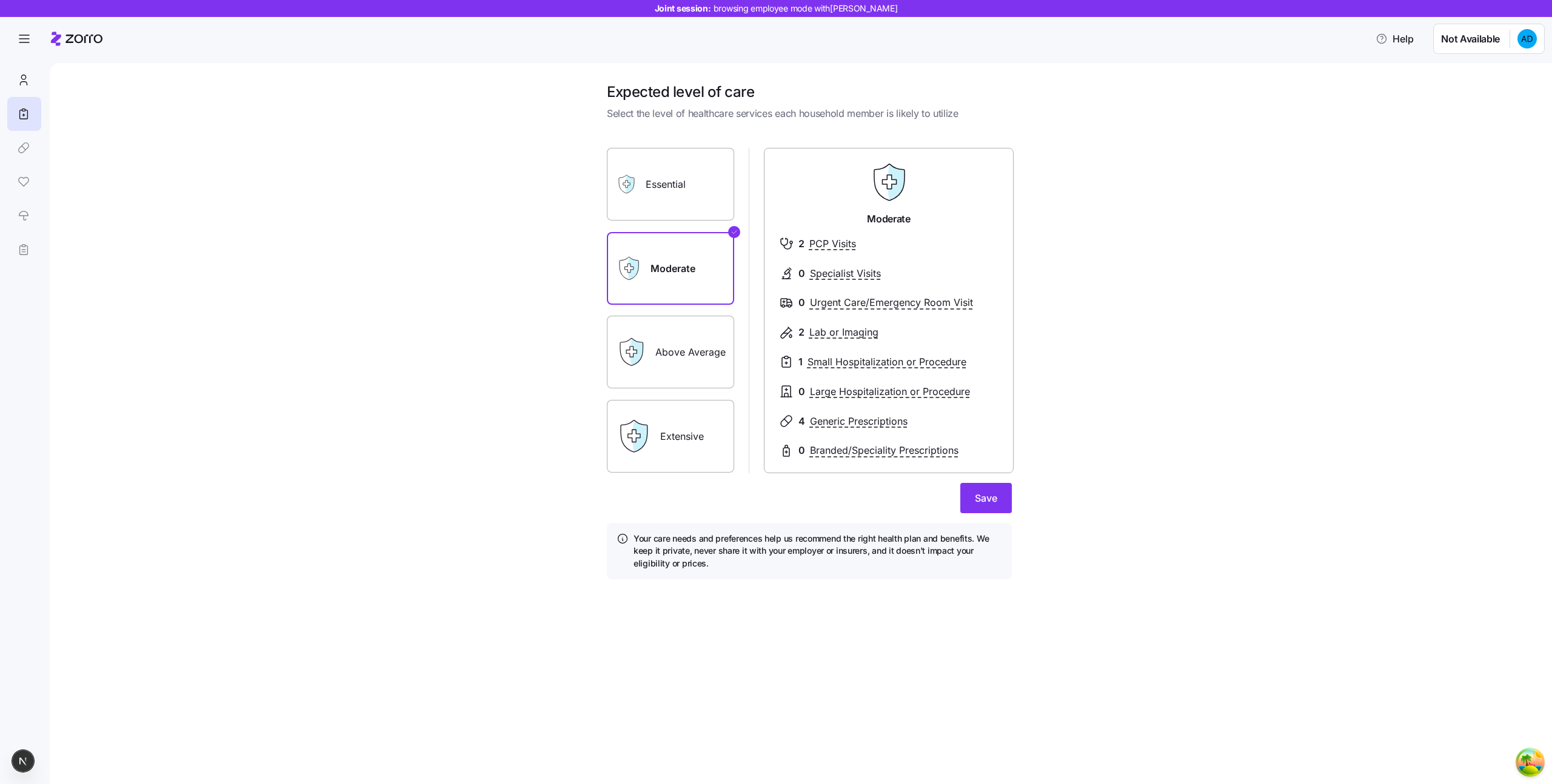
click at [22, 185] on div at bounding box center [24, 164] width 33 height 204
